Goal: Navigation & Orientation: Find specific page/section

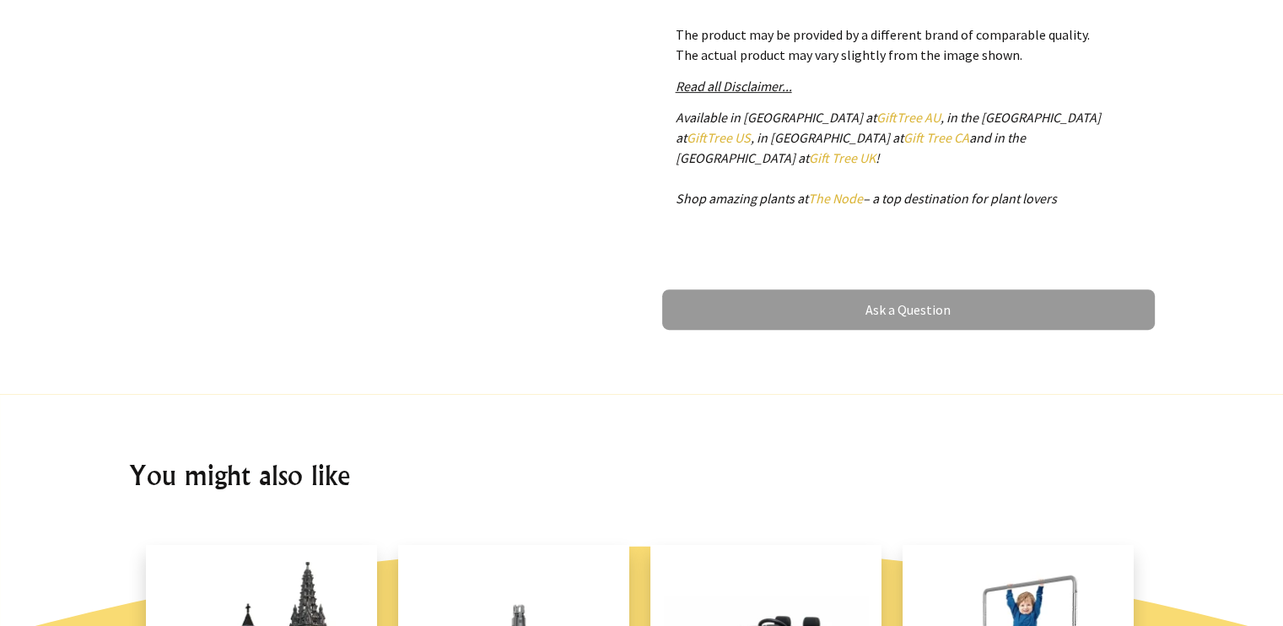
scroll to position [1013, 0]
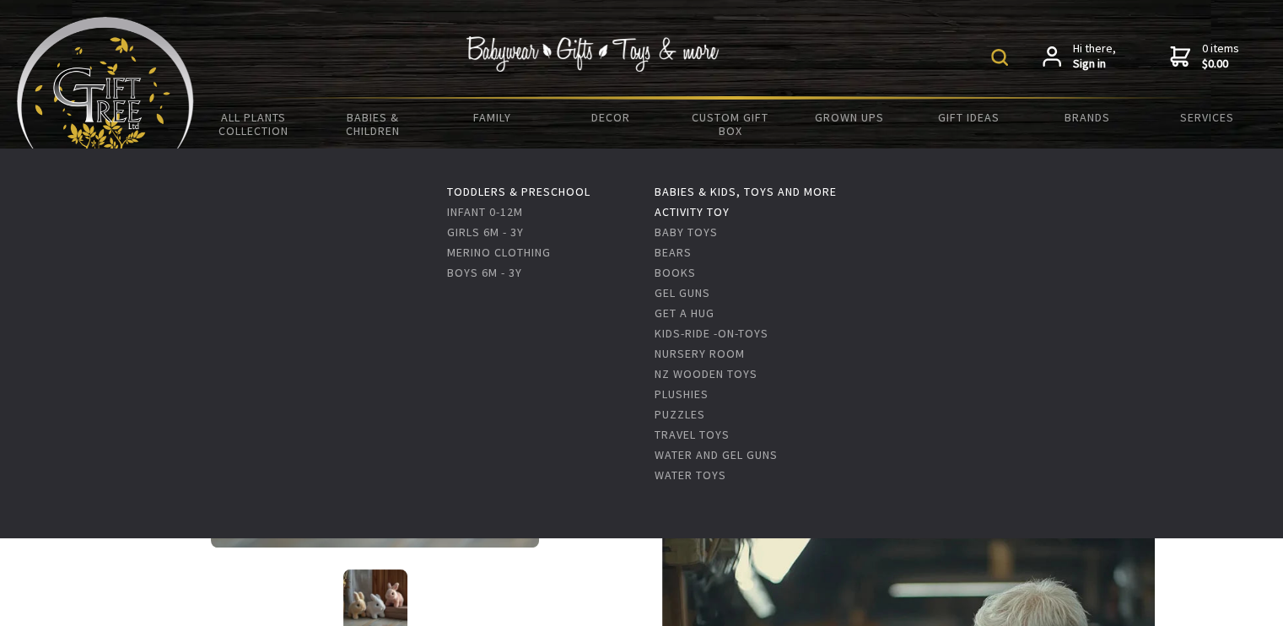
click at [716, 208] on link "Activity Toy" at bounding box center [692, 211] width 75 height 15
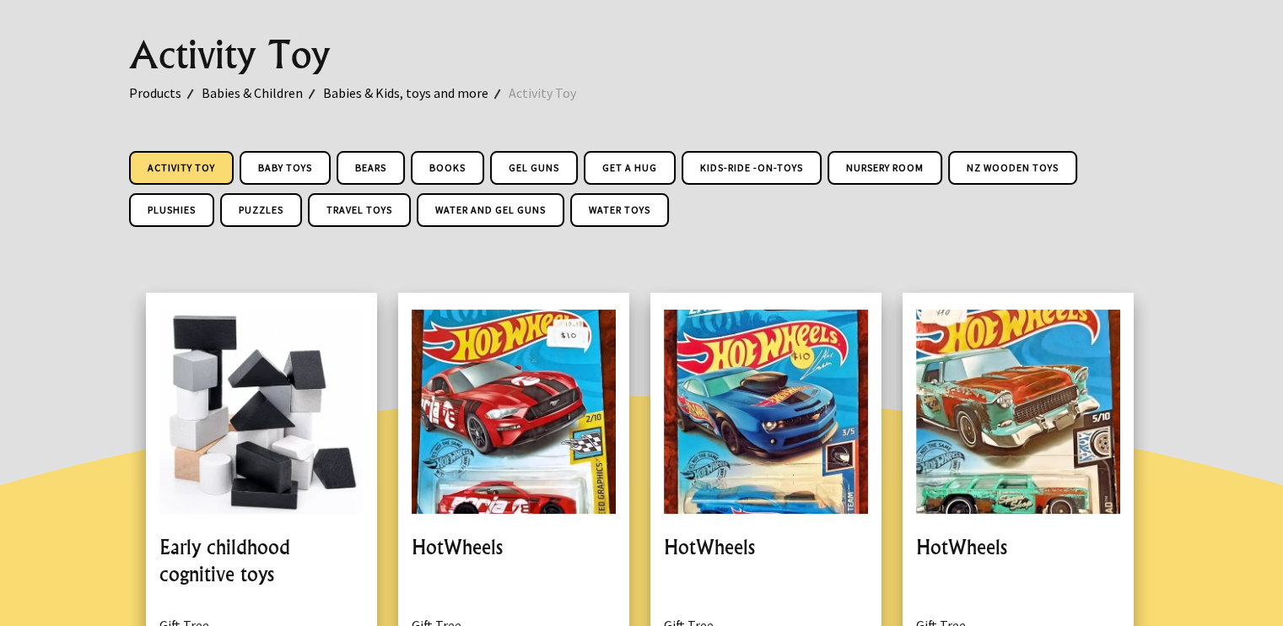
scroll to position [84, 0]
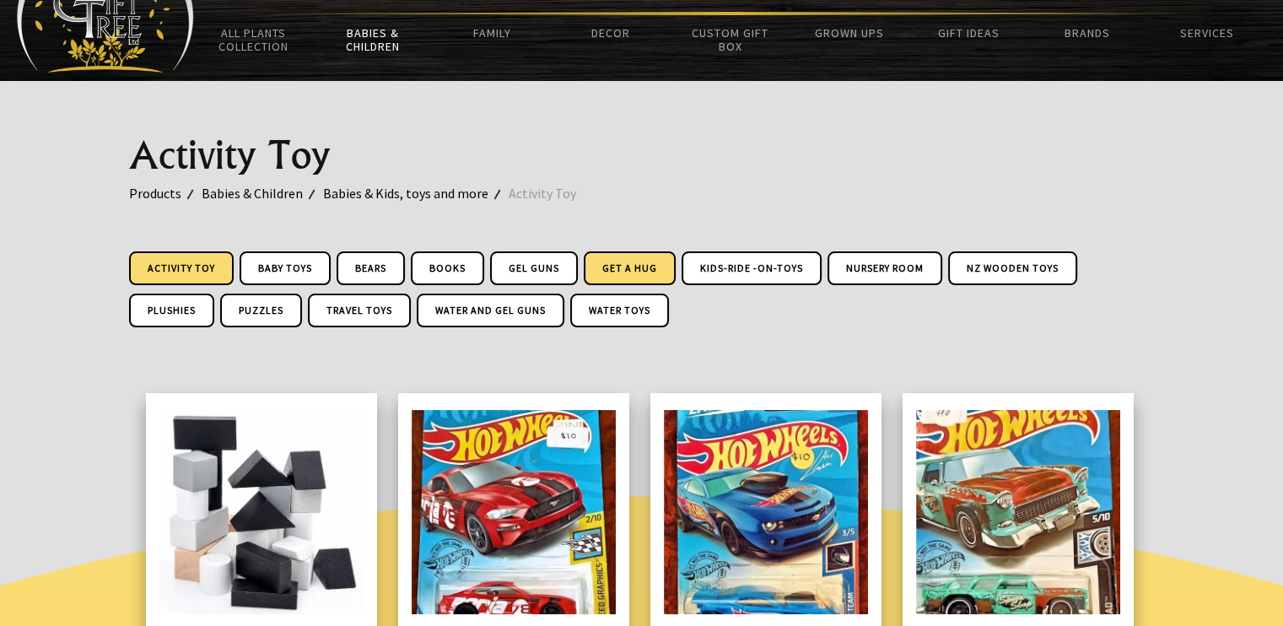
click at [622, 266] on link "Get A Hug" at bounding box center [630, 268] width 92 height 34
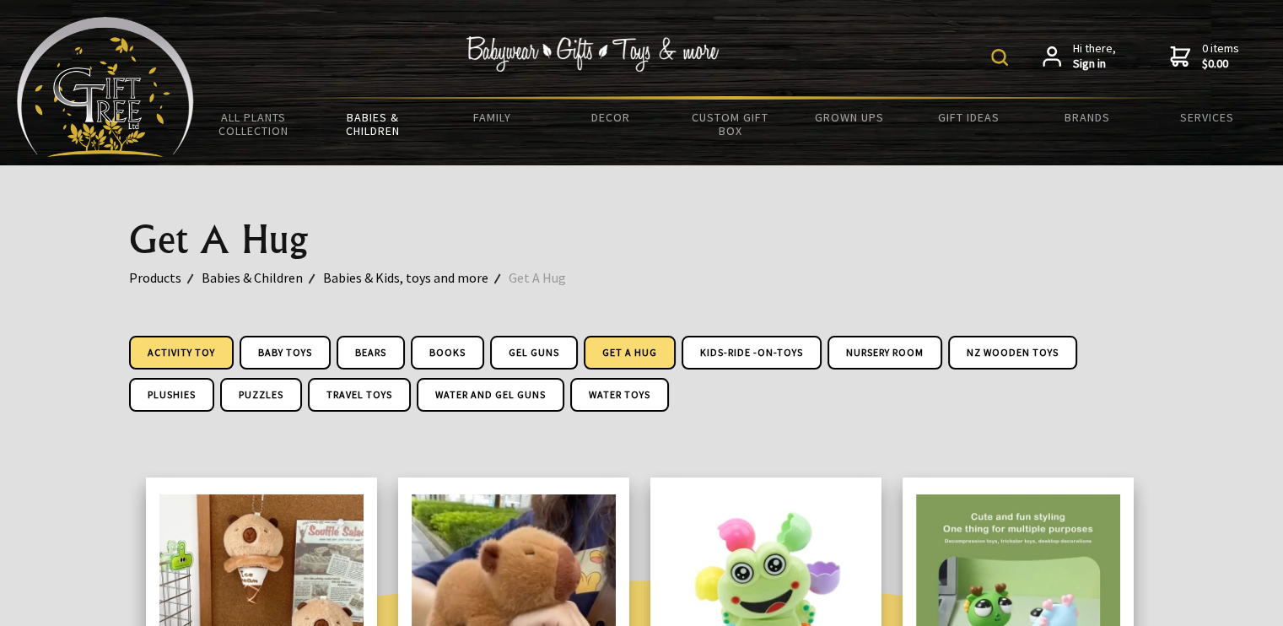
click at [203, 350] on link "Activity Toy" at bounding box center [181, 353] width 105 height 34
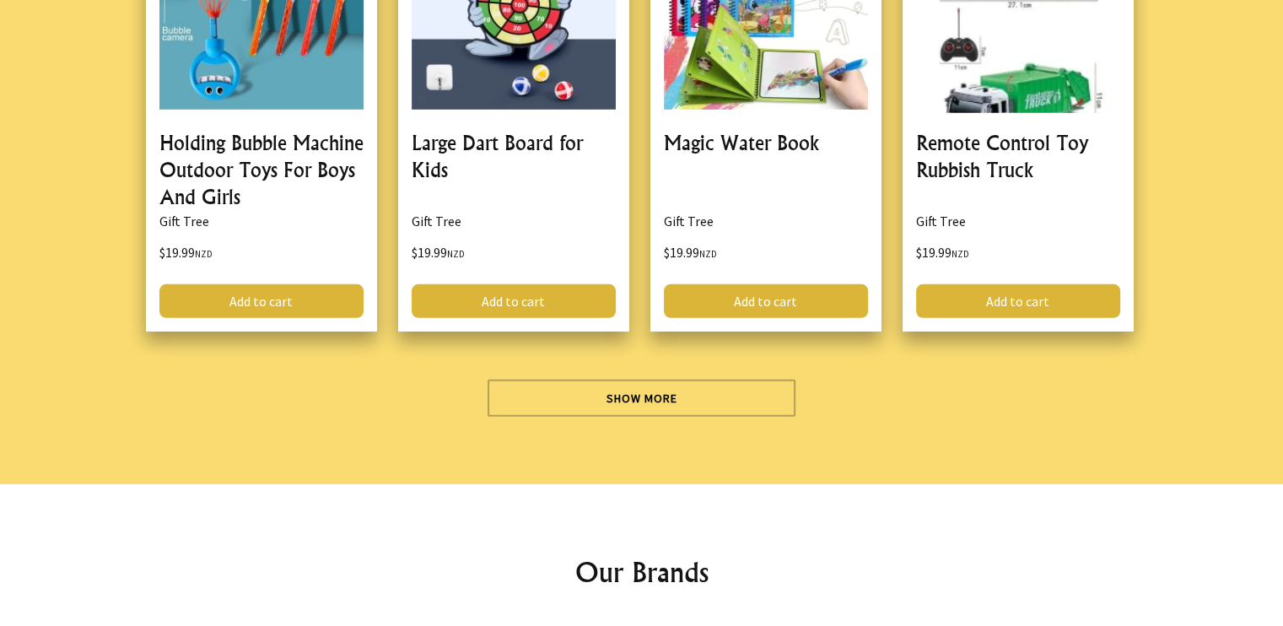
scroll to position [5147, 0]
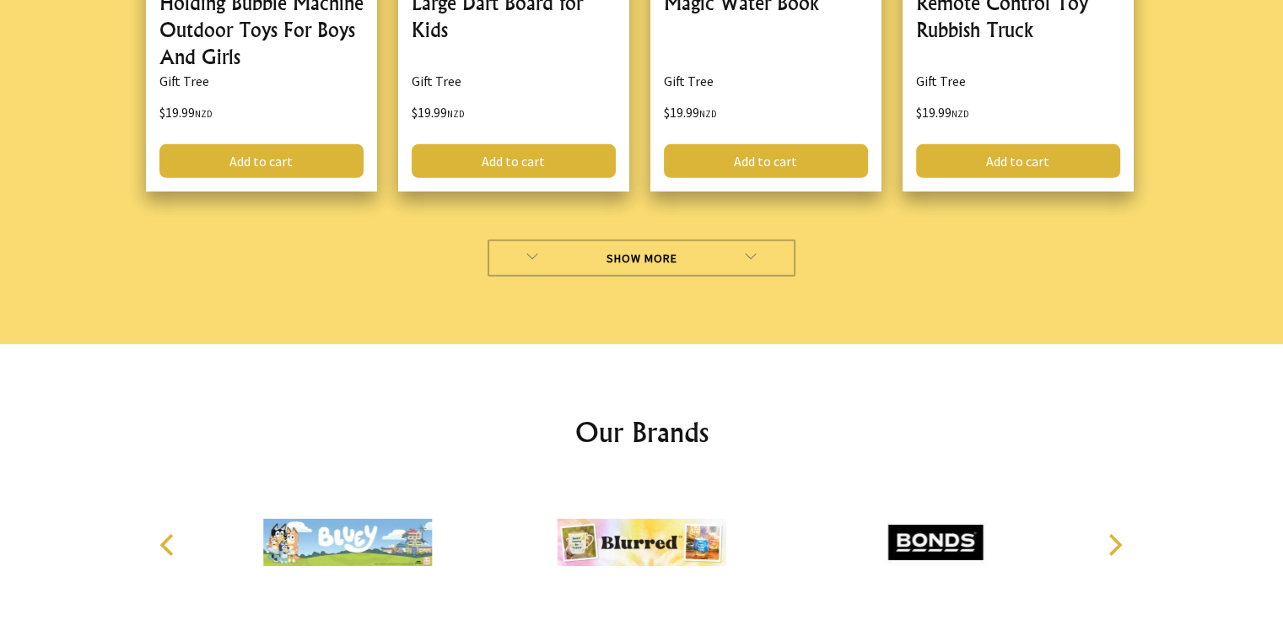
click at [738, 252] on link "Show More" at bounding box center [642, 258] width 308 height 37
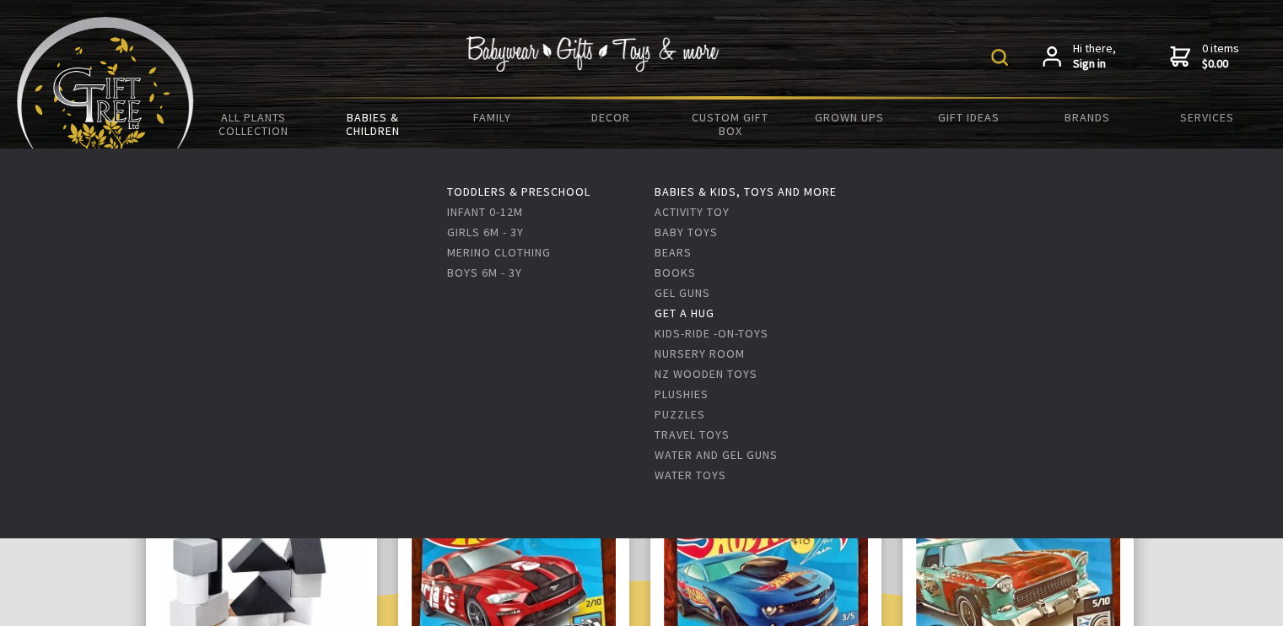
click at [702, 311] on link "Get A Hug" at bounding box center [685, 312] width 60 height 15
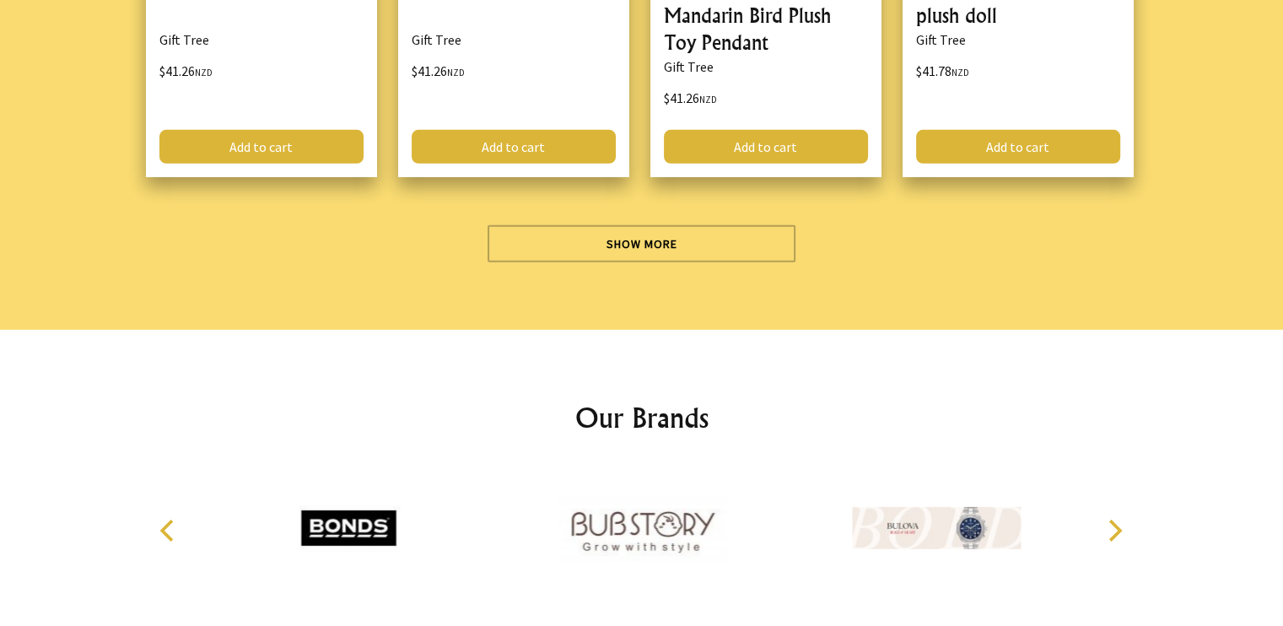
scroll to position [5147, 0]
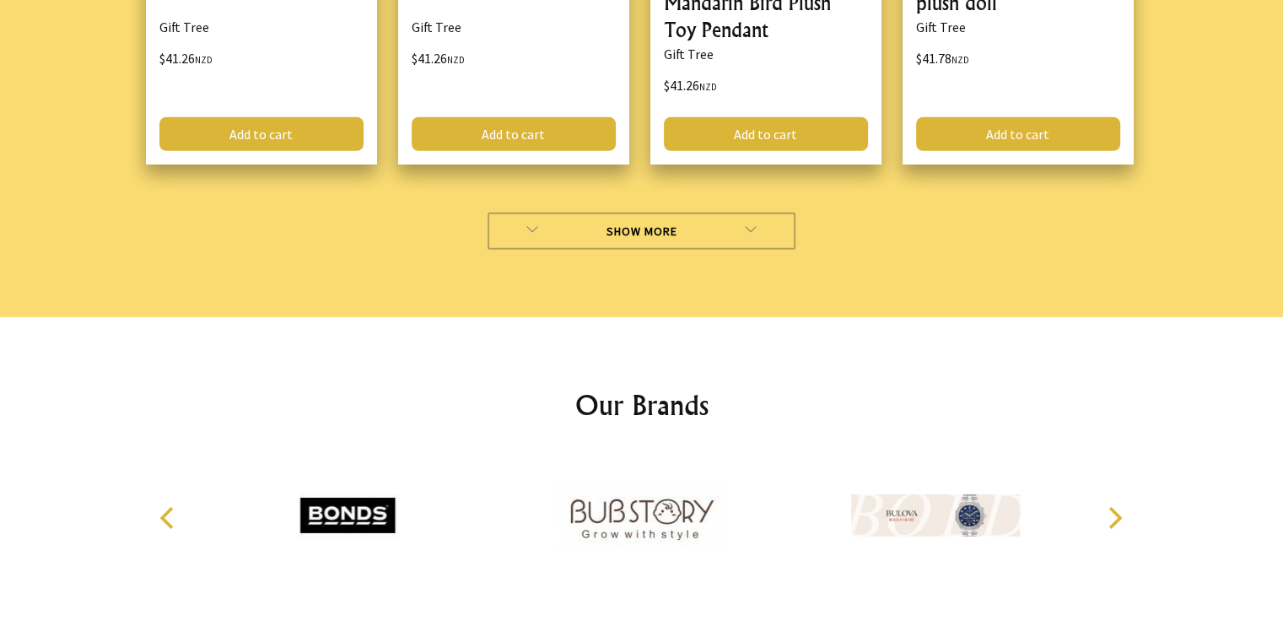
click at [690, 216] on link "Show More" at bounding box center [642, 231] width 308 height 37
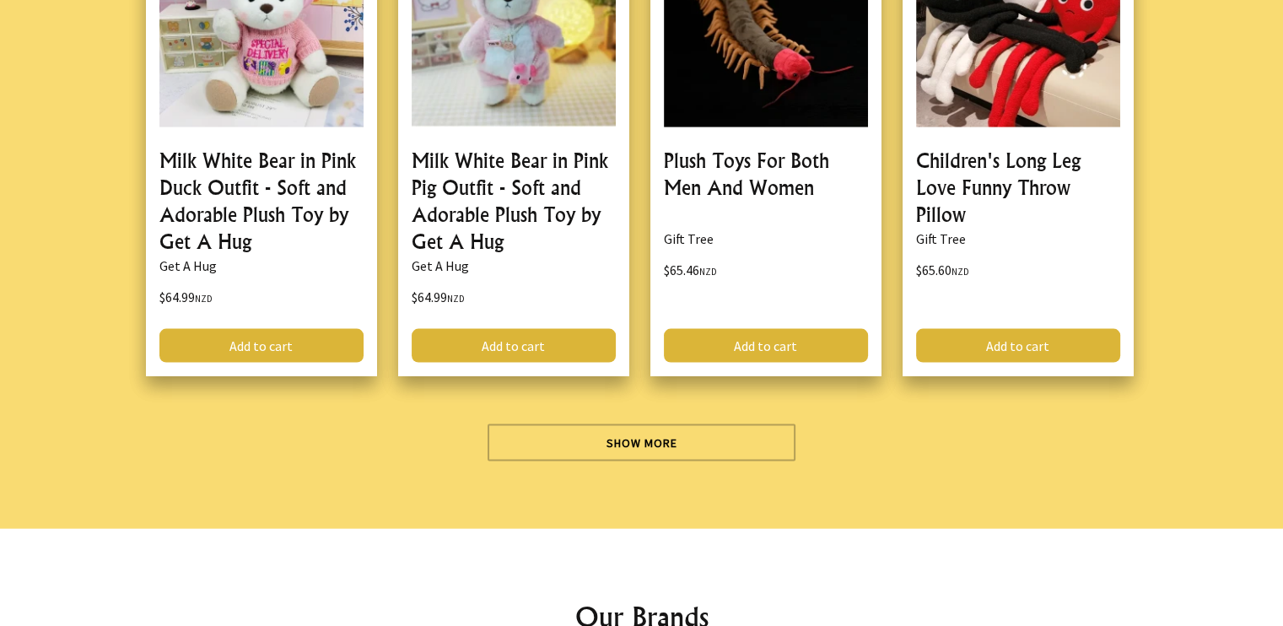
scroll to position [9957, 0]
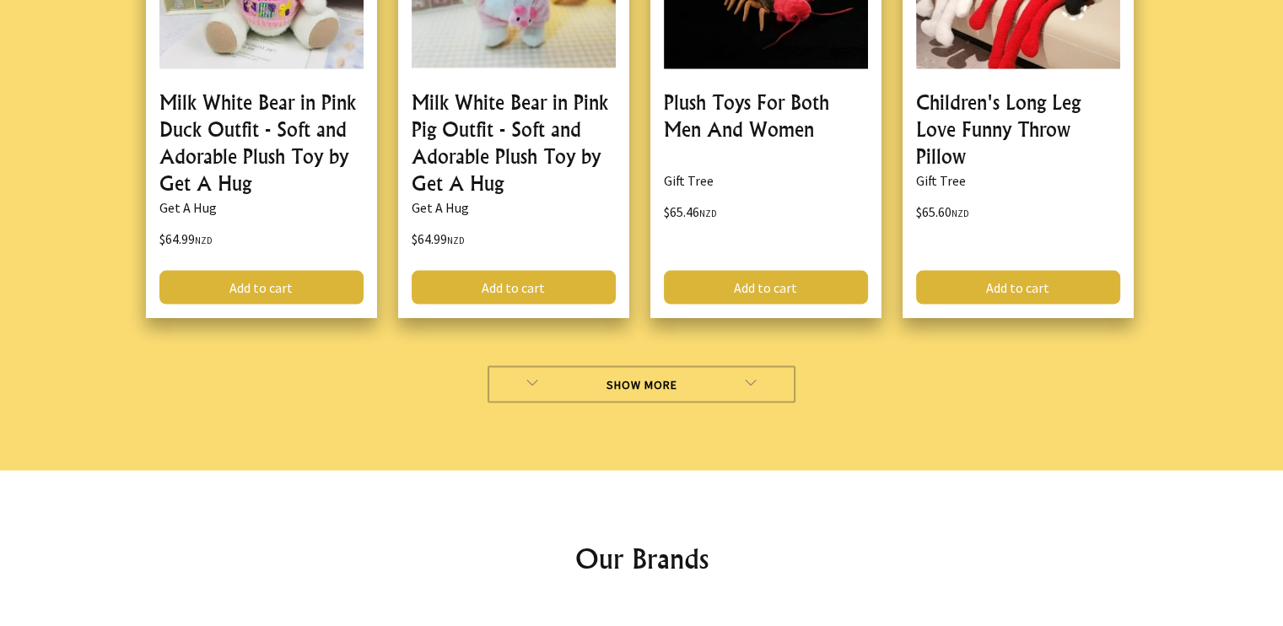
click at [676, 367] on link "Show More" at bounding box center [642, 384] width 308 height 37
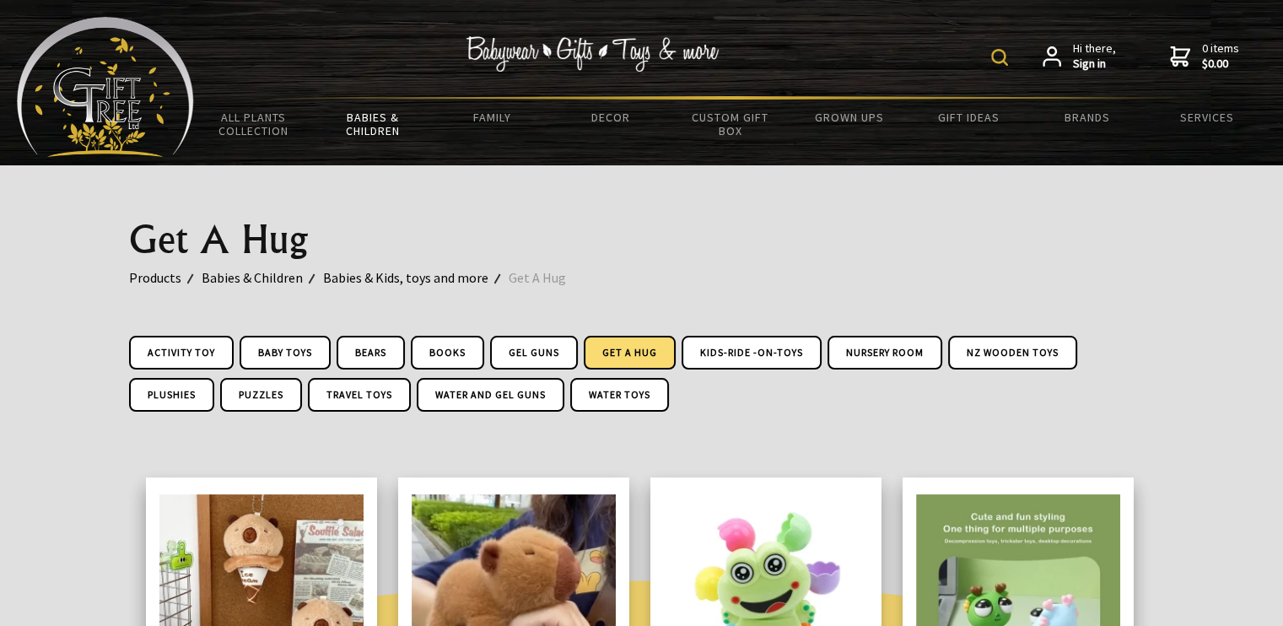
click at [1002, 55] on img at bounding box center [999, 57] width 17 height 17
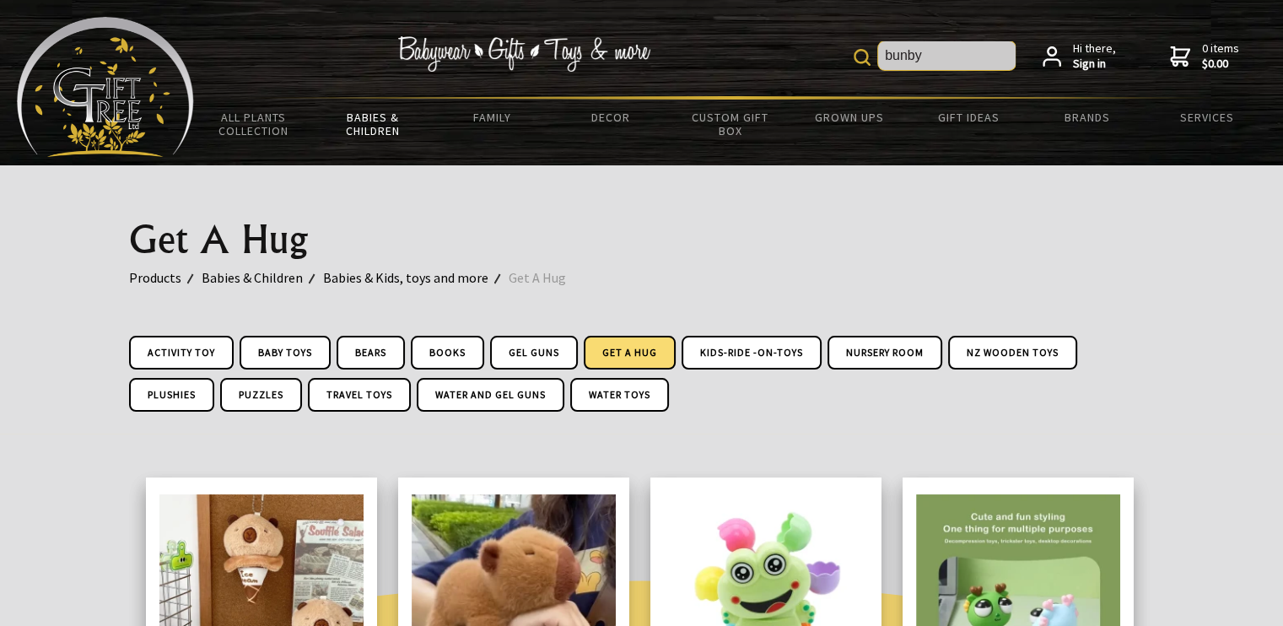
type input "bunby"
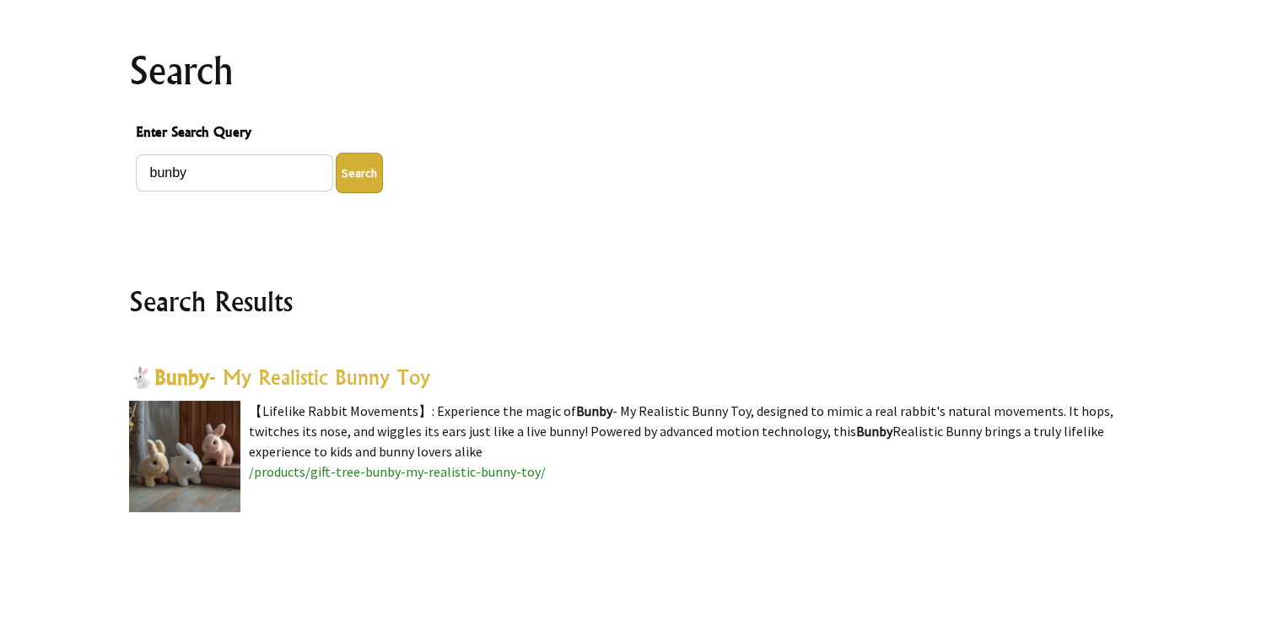
click at [365, 377] on link "🐇 Bunby - My Realistic Bunny Toy" at bounding box center [279, 377] width 301 height 25
